Goal: Information Seeking & Learning: Check status

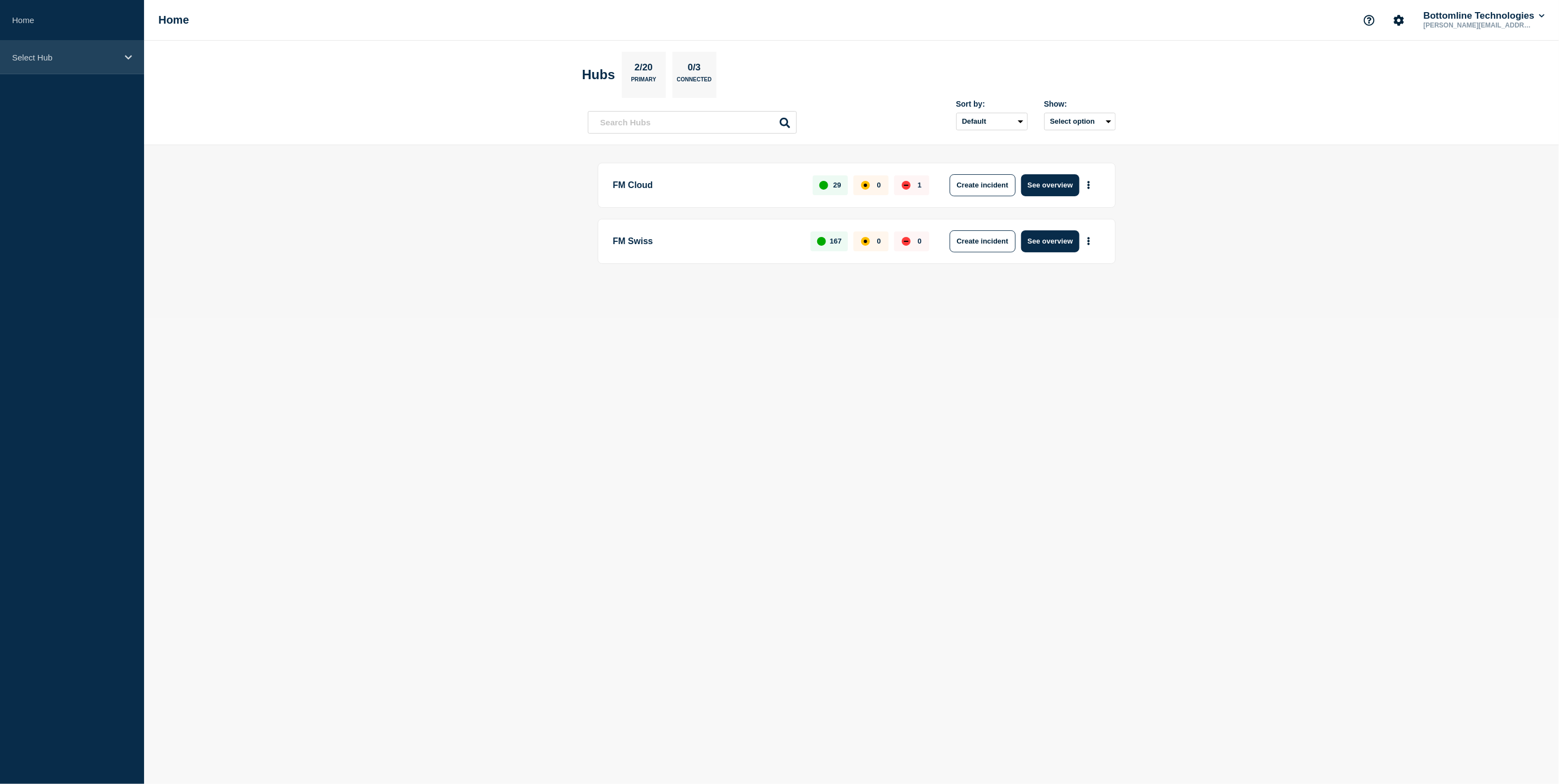
click at [129, 58] on icon at bounding box center [128, 57] width 7 height 4
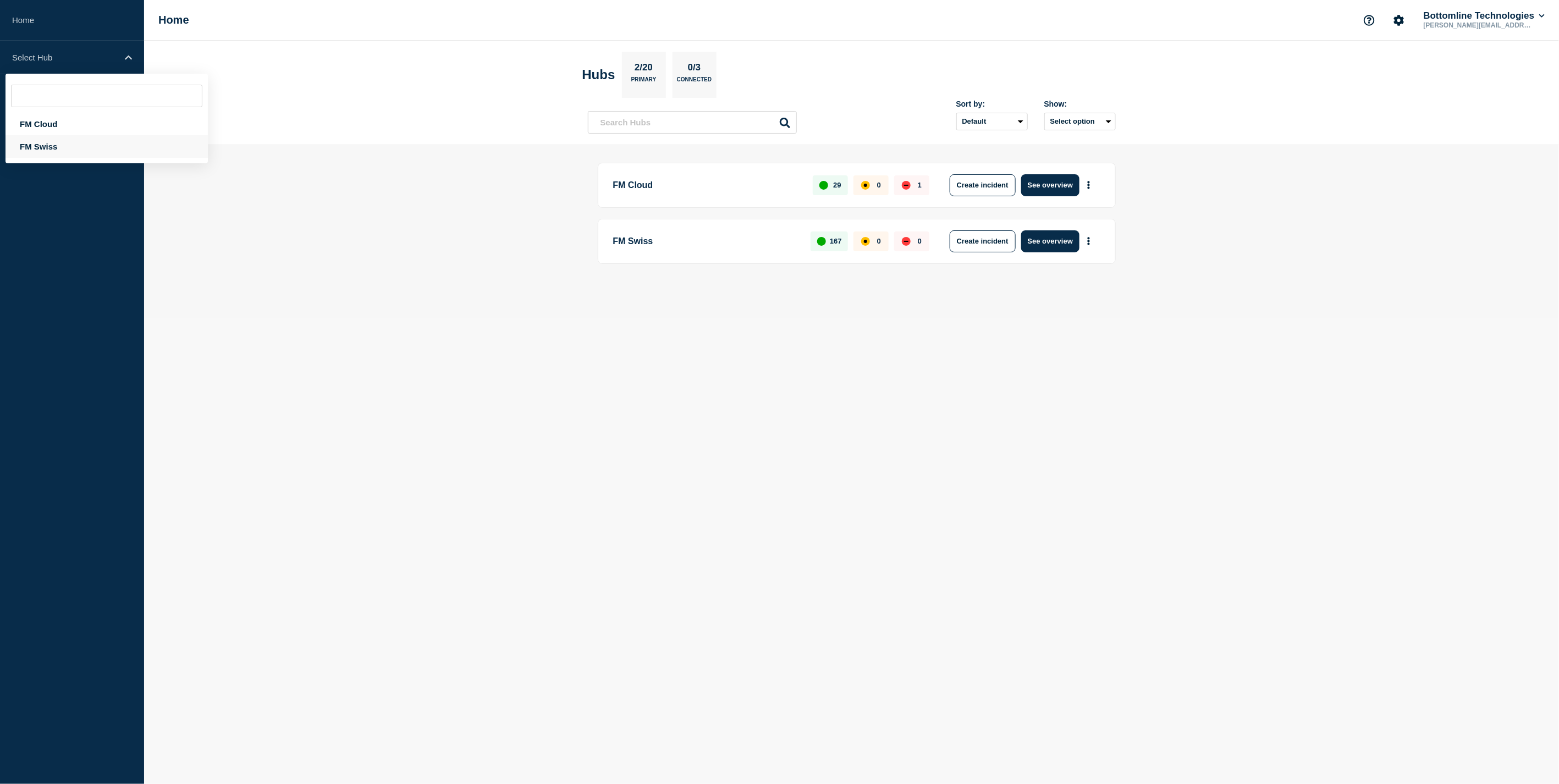
click at [47, 144] on div "FM Swiss" at bounding box center [107, 147] width 203 height 23
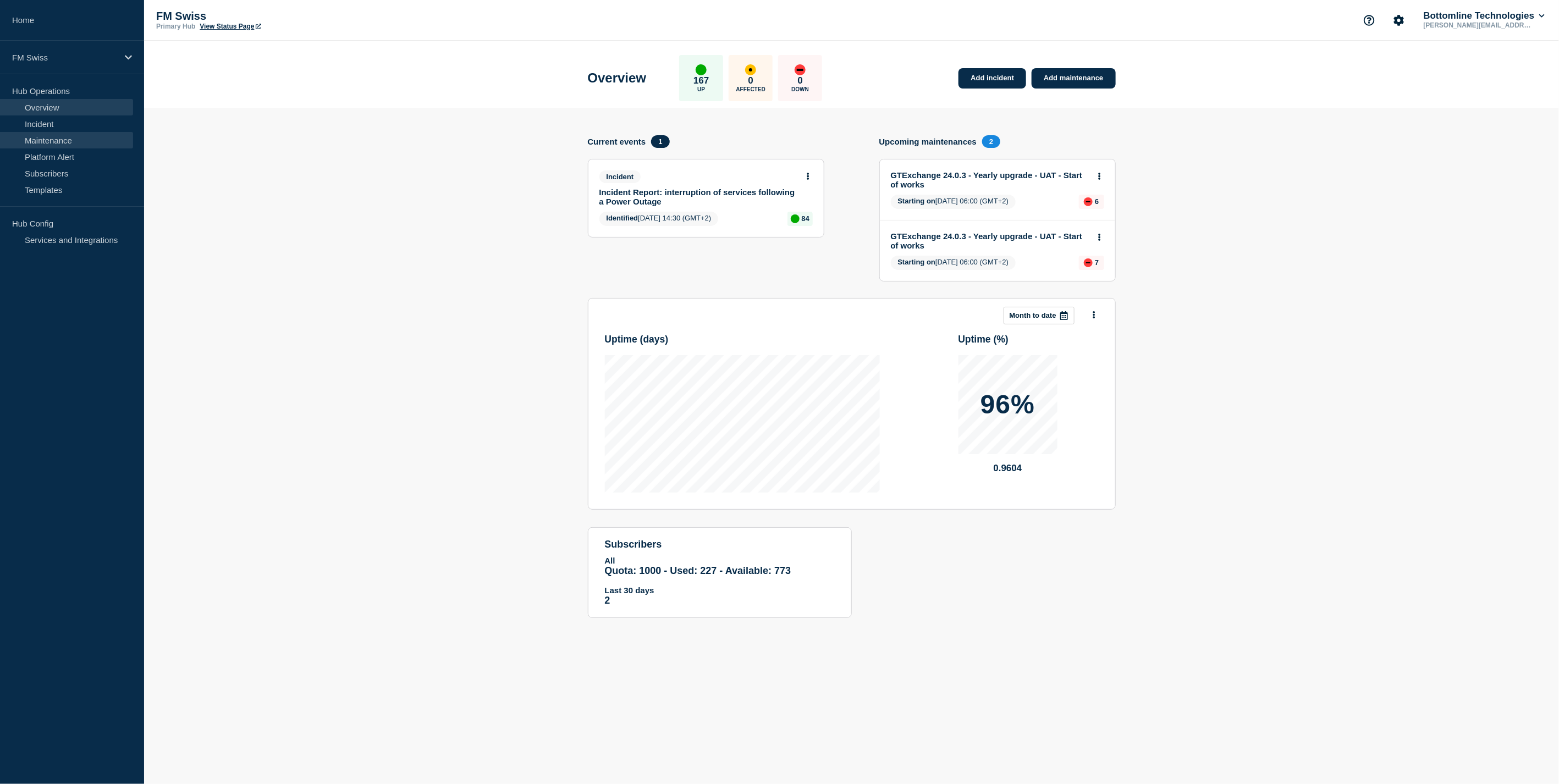
click at [69, 140] on link "Maintenance" at bounding box center [67, 140] width 133 height 16
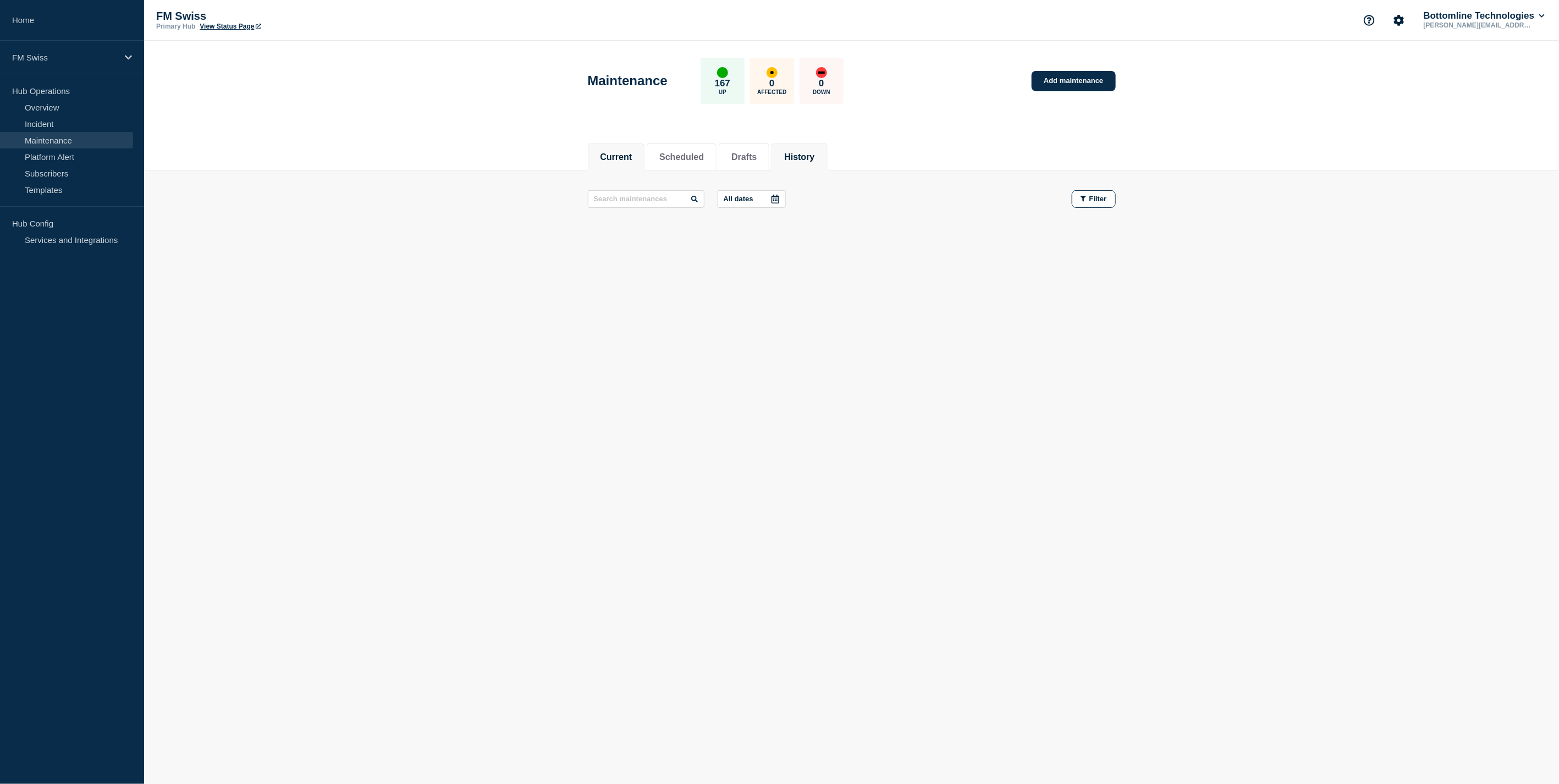
click at [814, 153] on button "History" at bounding box center [799, 157] width 30 height 10
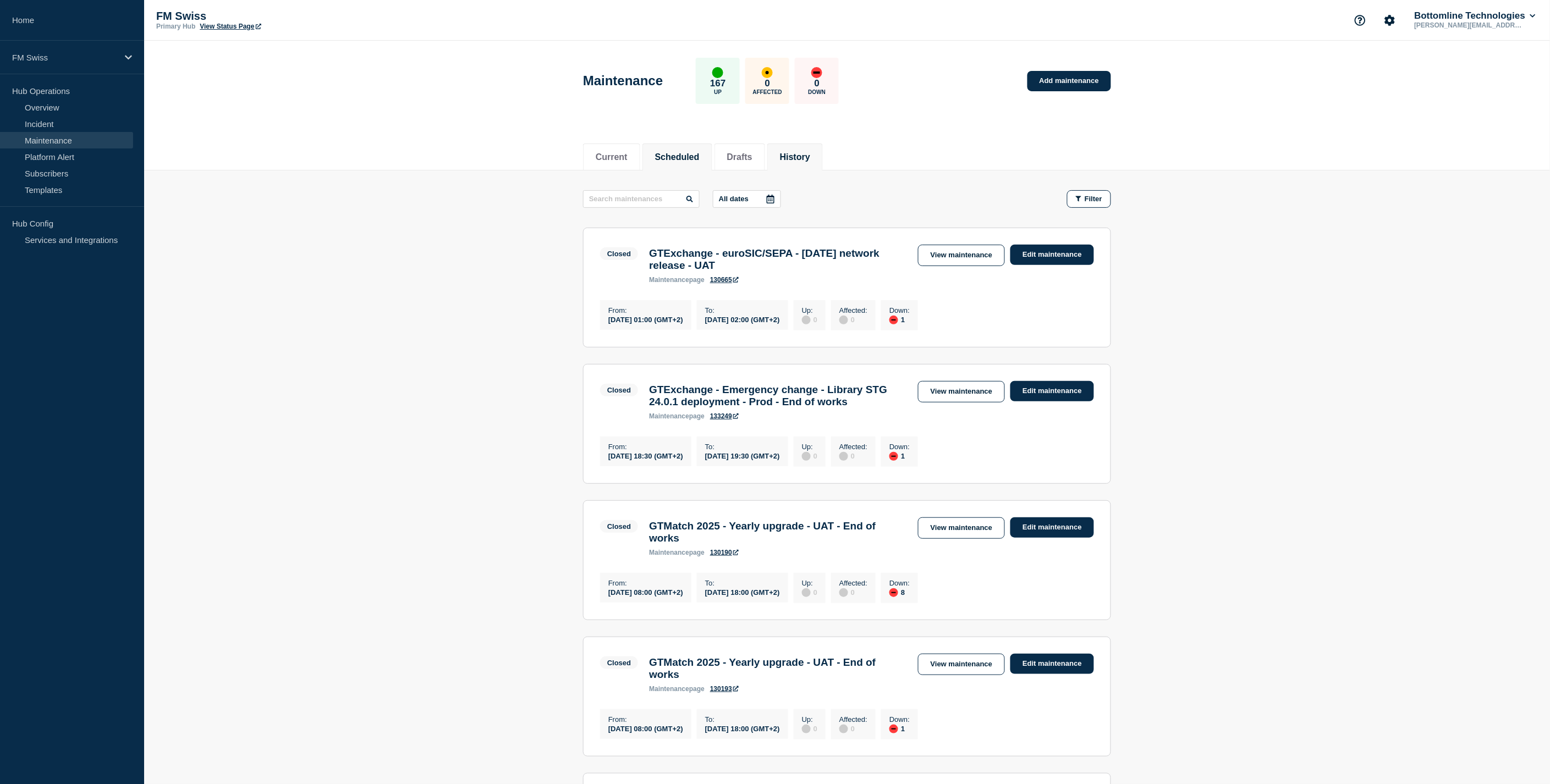
click at [698, 157] on button "Scheduled" at bounding box center [677, 157] width 45 height 10
